Goal: Subscribe to service/newsletter

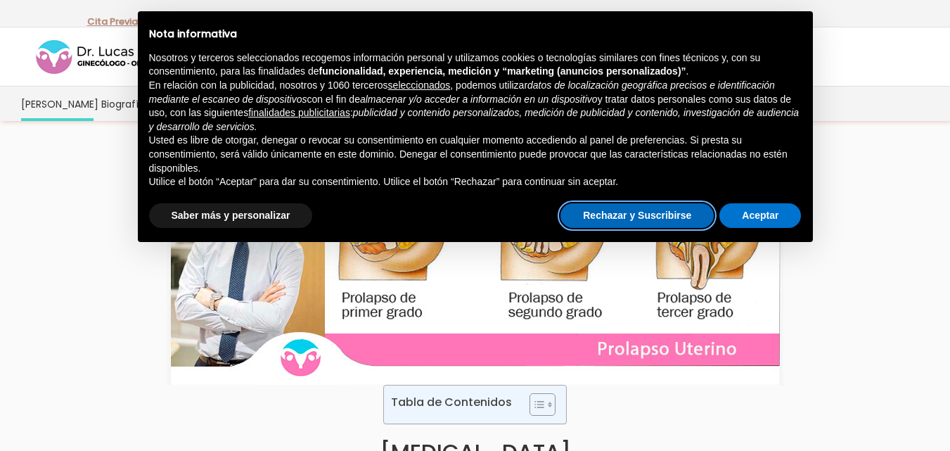
click at [622, 219] on button "Rechazar y Suscribirse" at bounding box center [636, 215] width 153 height 25
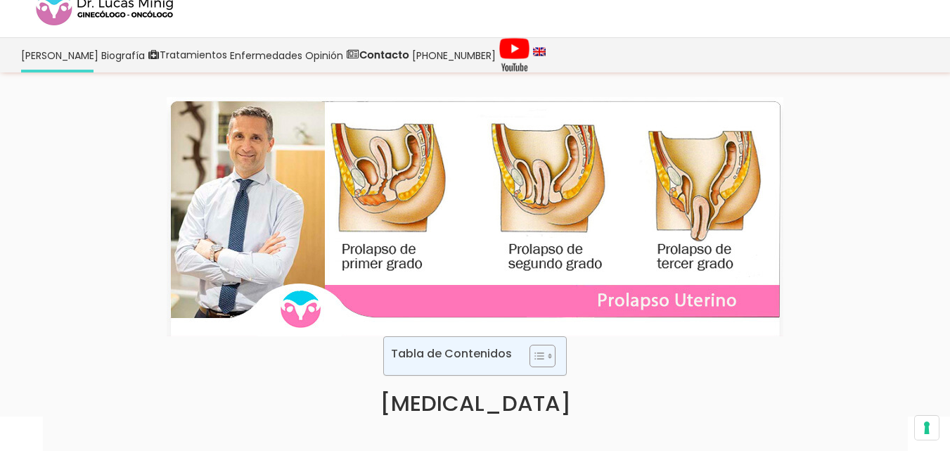
scroll to position [70, 0]
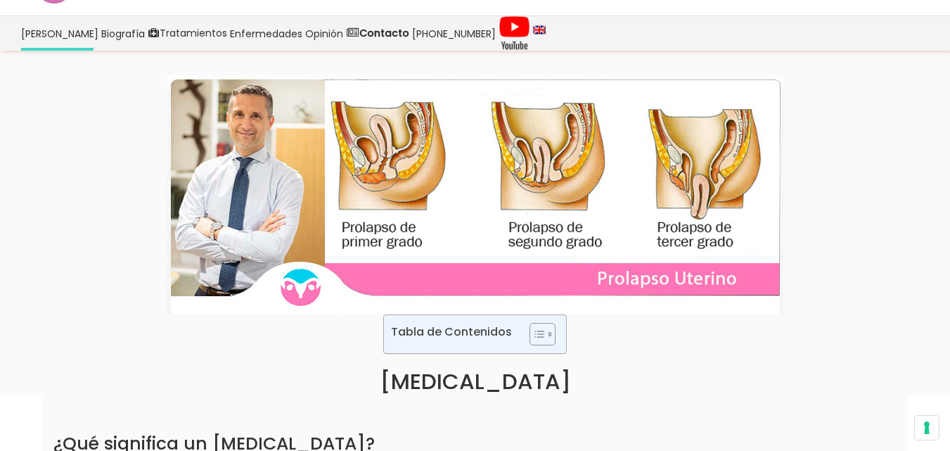
scroll to position [70, 0]
